Goal: Task Accomplishment & Management: Manage account settings

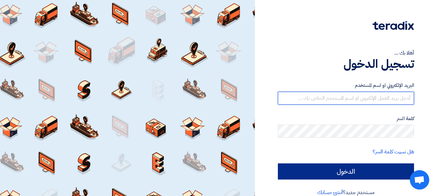
type input "[PERSON_NAME][EMAIL_ADDRESS][DOMAIN_NAME]"
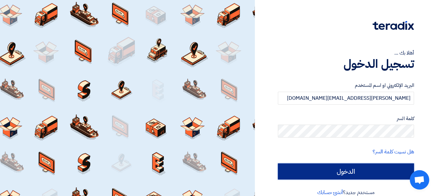
click at [325, 175] on input "الدخول" at bounding box center [346, 172] width 136 height 16
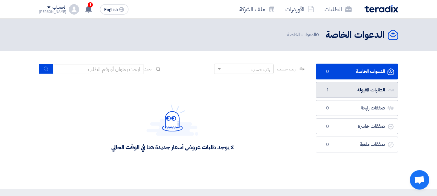
click at [337, 92] on link "الطلبات المقبولة الطلبات المقبولة 1" at bounding box center [356, 90] width 82 height 16
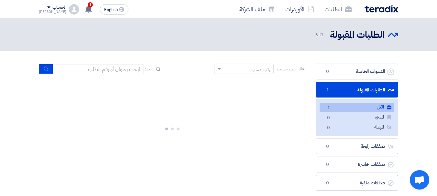
click at [325, 108] on span "1" at bounding box center [328, 108] width 8 height 7
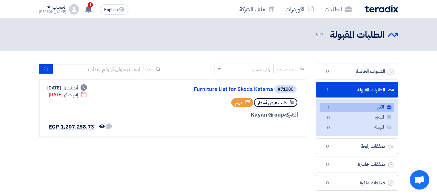
click at [380, 7] on img at bounding box center [381, 8] width 34 height 7
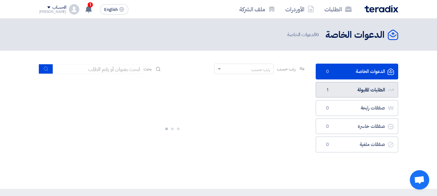
click at [361, 88] on link "الطلبات المقبولة الطلبات المقبولة 1" at bounding box center [356, 90] width 82 height 16
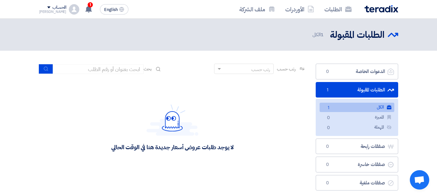
click at [350, 104] on link "الكل الكل 1" at bounding box center [356, 107] width 75 height 9
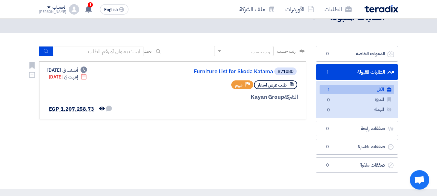
scroll to position [32, 0]
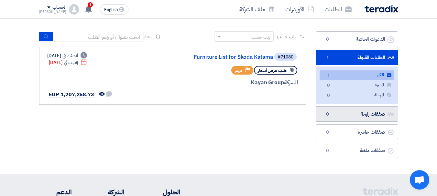
click at [344, 113] on link "صفقات رابحة صفقات رابحة 0" at bounding box center [356, 114] width 82 height 16
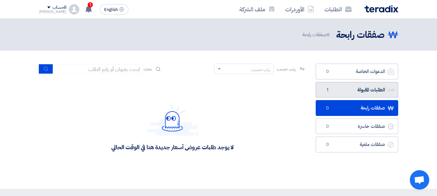
click at [340, 88] on link "الطلبات المقبولة الطلبات المقبولة 1" at bounding box center [356, 90] width 82 height 16
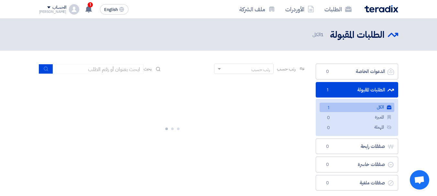
click at [337, 107] on link "الكل الكل 1" at bounding box center [356, 107] width 75 height 9
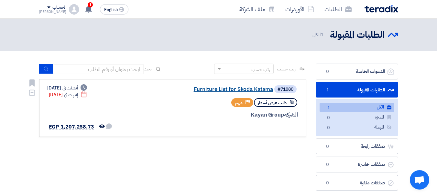
click at [257, 89] on link "Furniture List for Skoda Katama" at bounding box center [207, 90] width 129 height 6
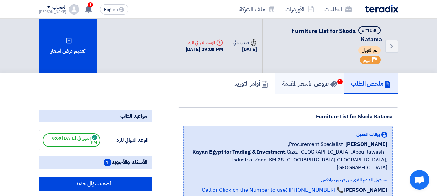
click at [291, 90] on link "عروض الأسعار المقدمة 1" at bounding box center [309, 83] width 69 height 21
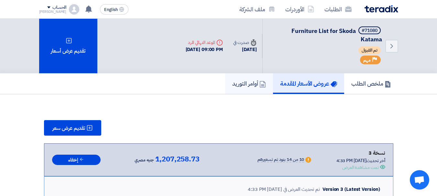
click at [246, 85] on h5 "أوامر التوريد" at bounding box center [249, 83] width 34 height 7
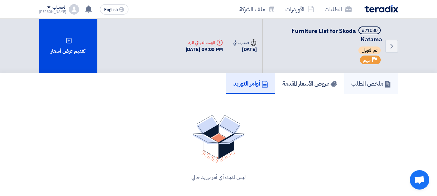
click at [349, 85] on link "ملخص الطلب" at bounding box center [371, 83] width 54 height 21
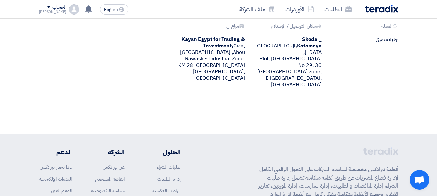
scroll to position [808, 0]
